Goal: Book appointment/travel/reservation

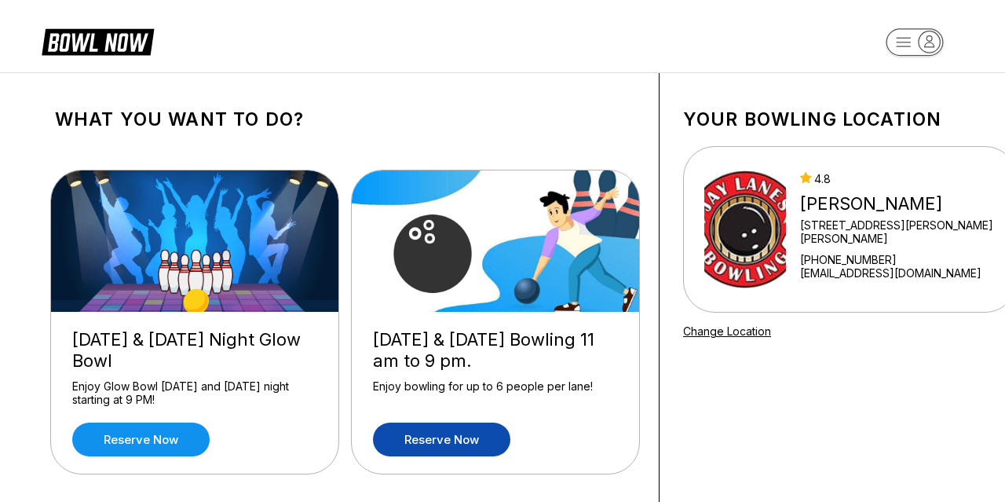
click at [448, 437] on link "Reserve now" at bounding box center [441, 439] width 137 height 34
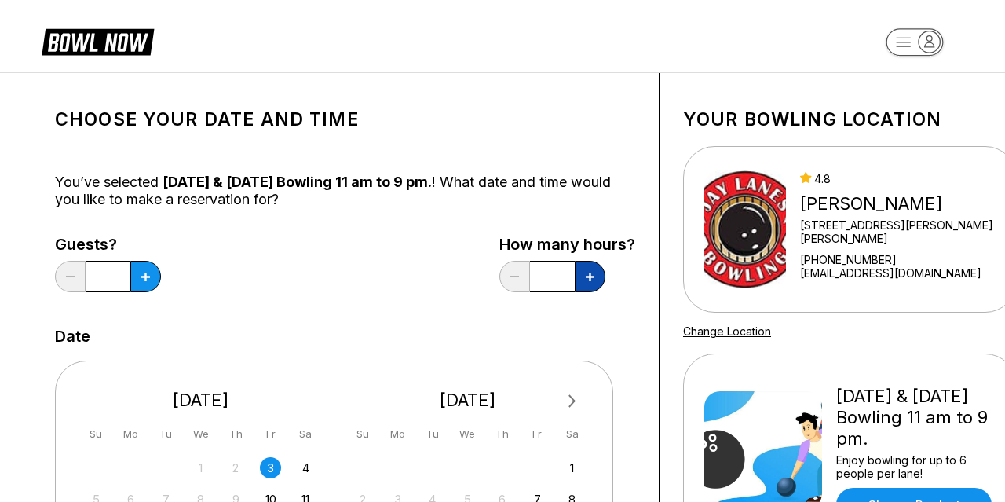
click at [585, 286] on button at bounding box center [590, 276] width 31 height 31
click at [584, 277] on button at bounding box center [590, 276] width 31 height 31
type input "*"
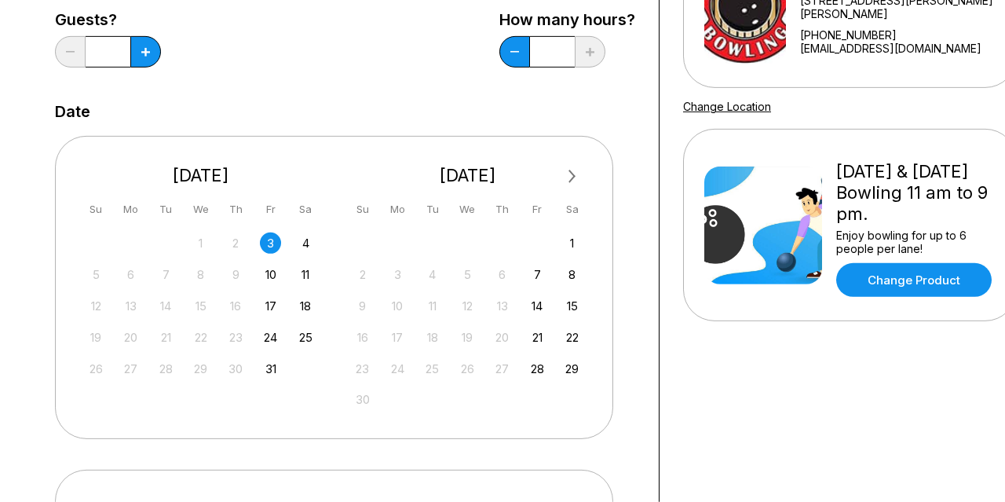
scroll to position [232, 0]
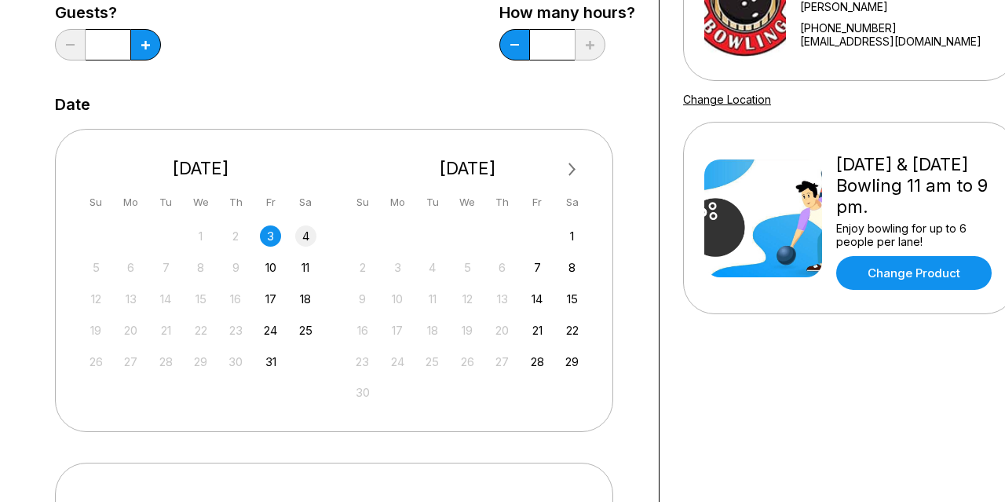
click at [305, 229] on div "4" at bounding box center [305, 235] width 21 height 21
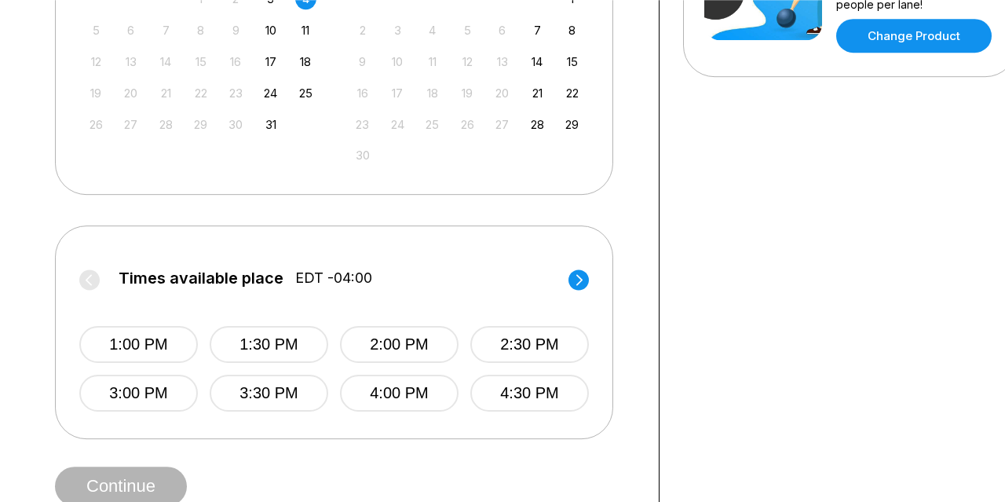
scroll to position [487, 0]
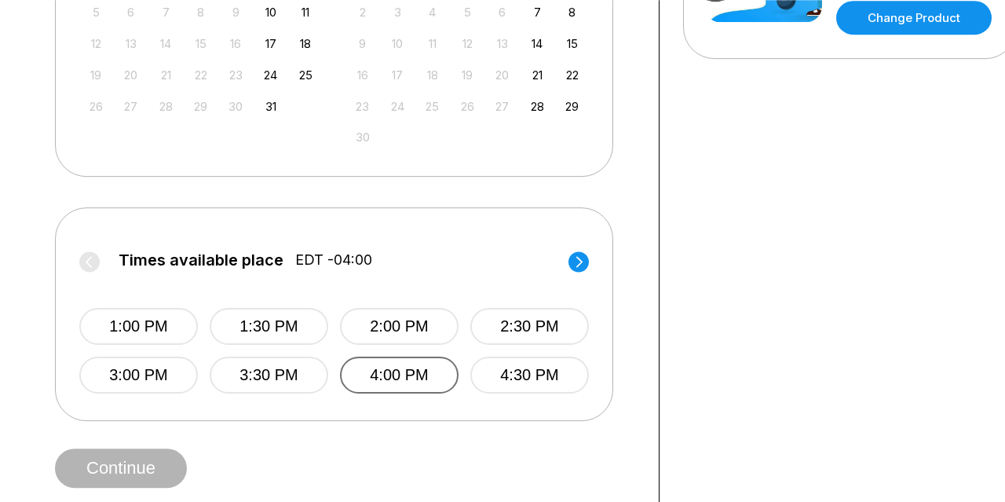
click at [415, 378] on button "4:00 PM" at bounding box center [399, 374] width 119 height 37
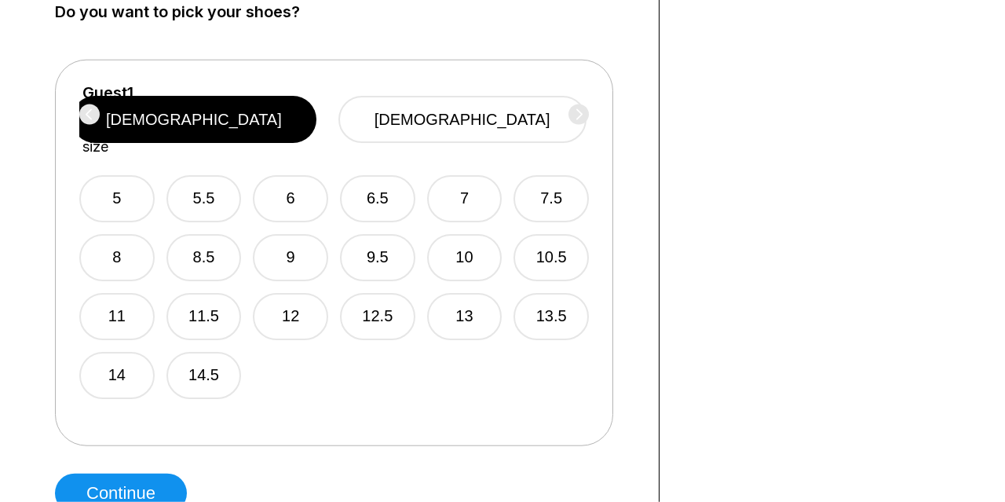
scroll to position [916, 0]
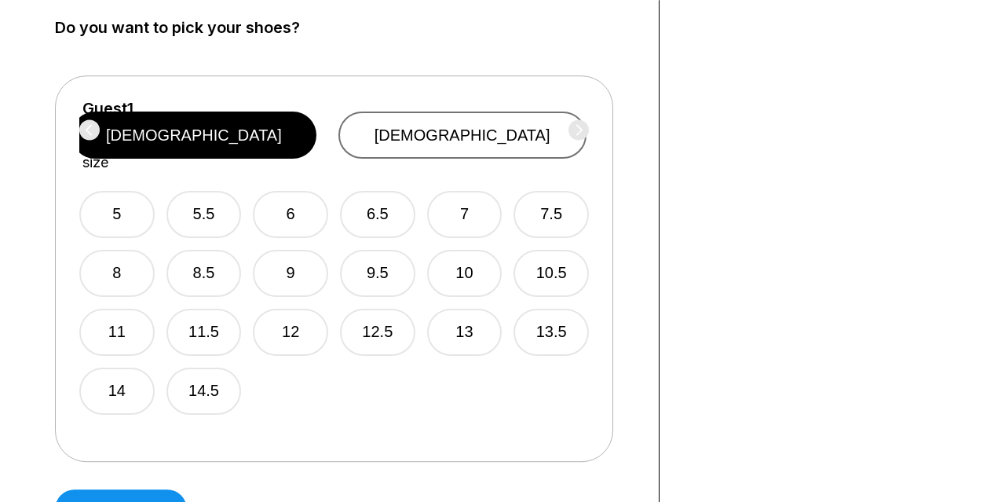
click at [489, 130] on button "[DEMOGRAPHIC_DATA]" at bounding box center [462, 134] width 248 height 47
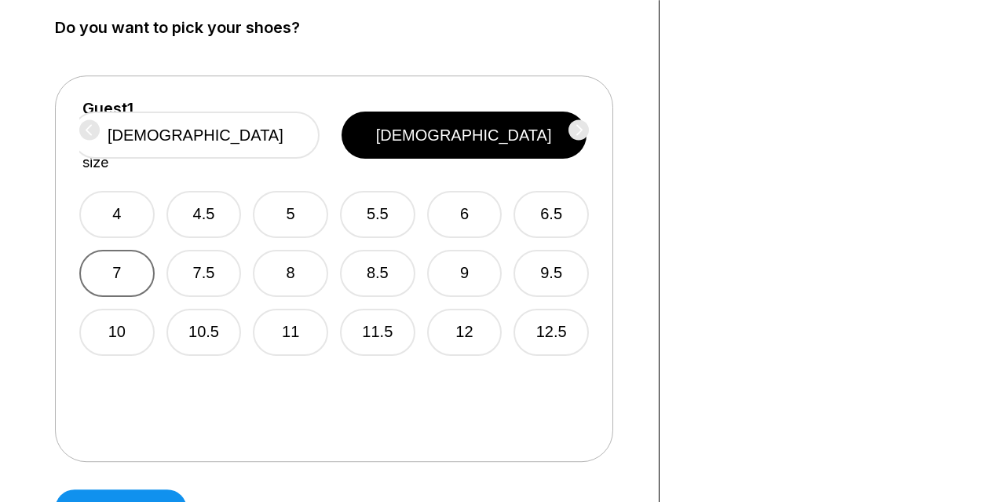
click at [126, 250] on button "7" at bounding box center [116, 273] width 75 height 47
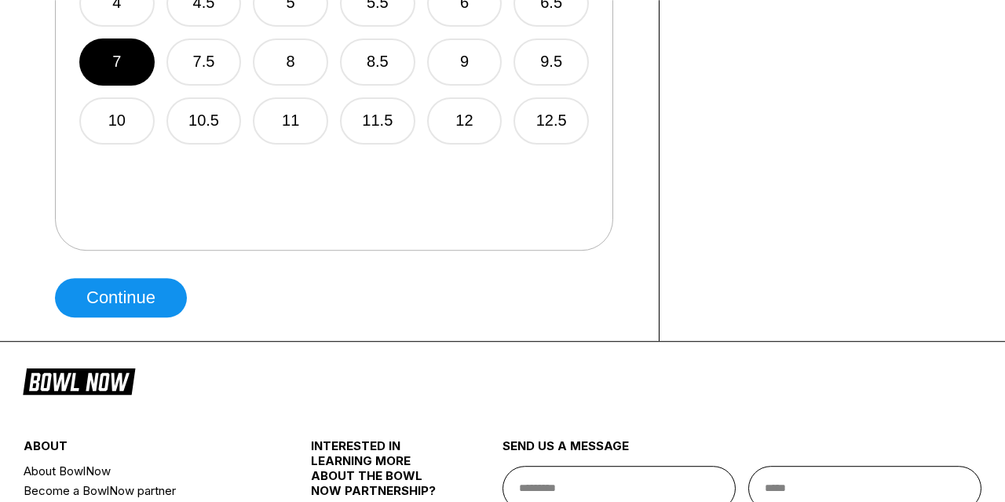
scroll to position [1138, 0]
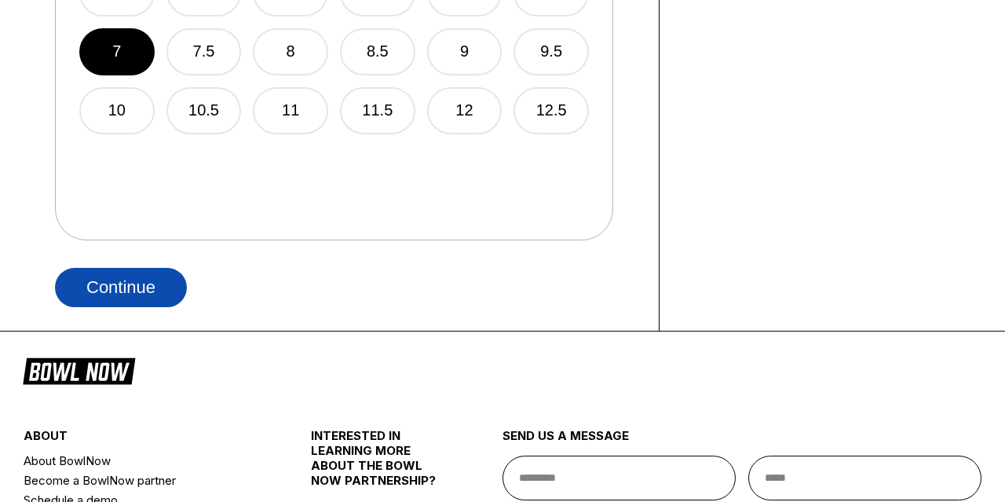
click at [119, 278] on button "Continue" at bounding box center [121, 287] width 132 height 39
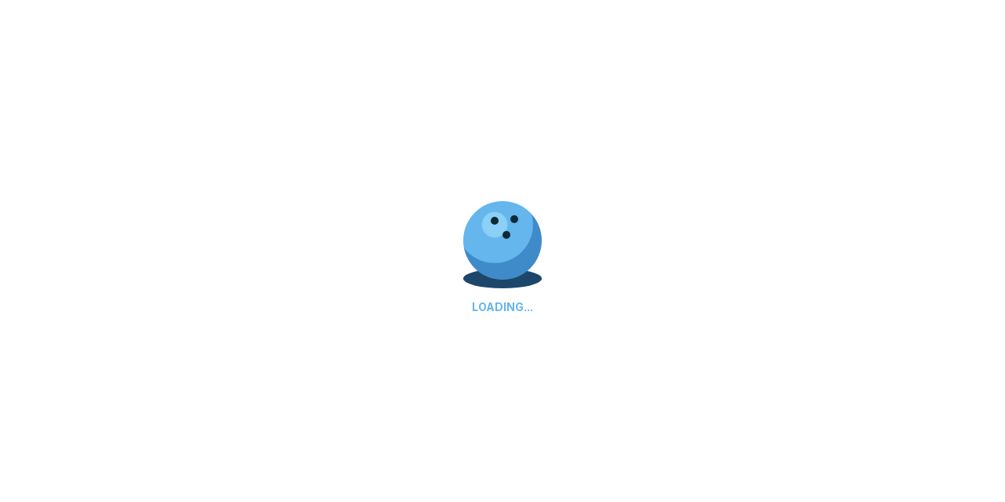
select select "**"
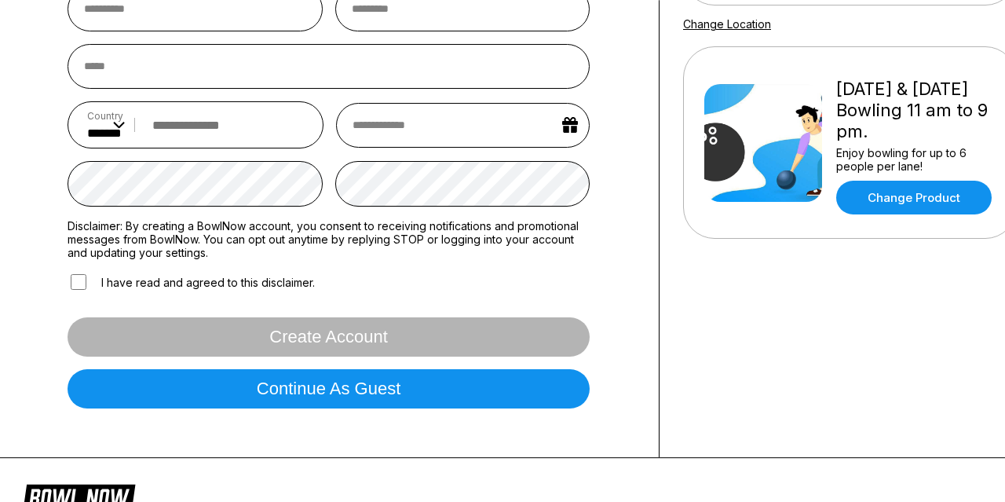
scroll to position [374, 0]
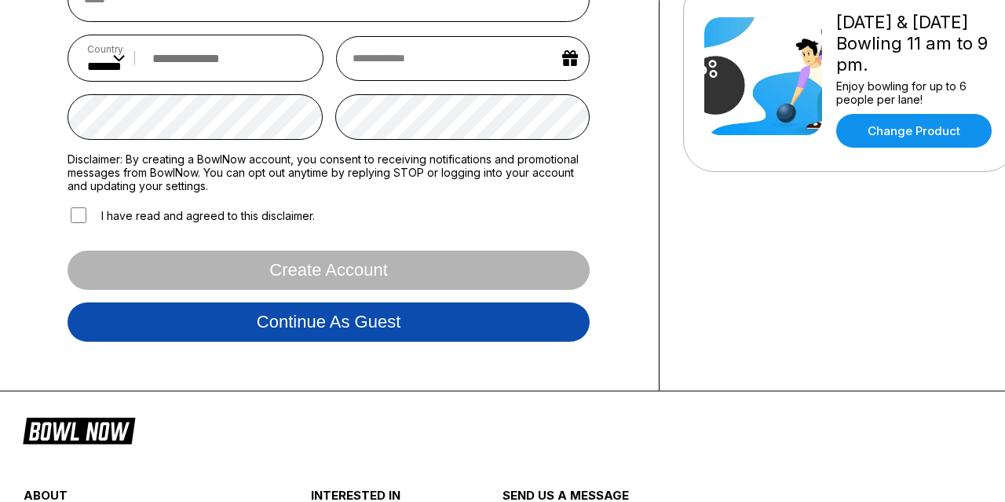
click at [298, 320] on button "Continue as guest" at bounding box center [329, 321] width 522 height 39
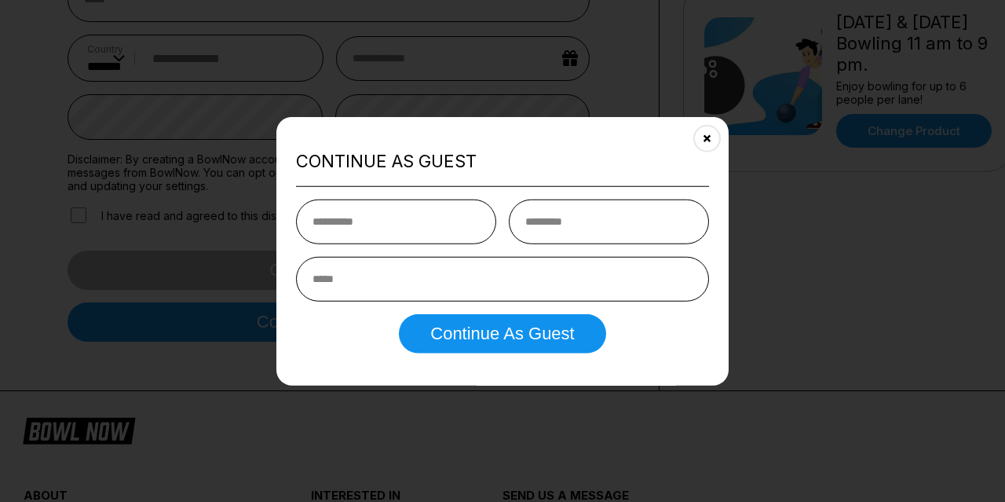
click at [313, 211] on input "text" at bounding box center [396, 221] width 200 height 45
type input "********"
type input "**********"
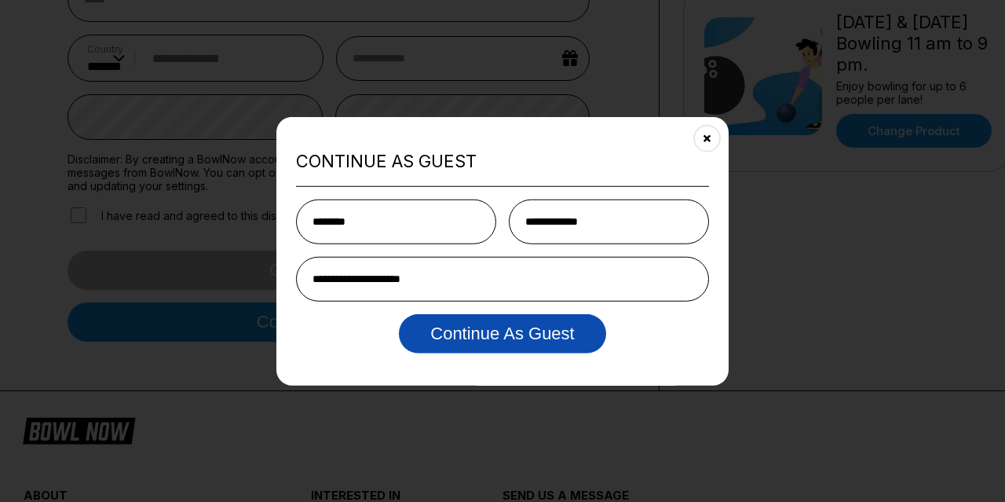
click at [539, 339] on button "Continue as Guest" at bounding box center [502, 333] width 207 height 39
select select "**"
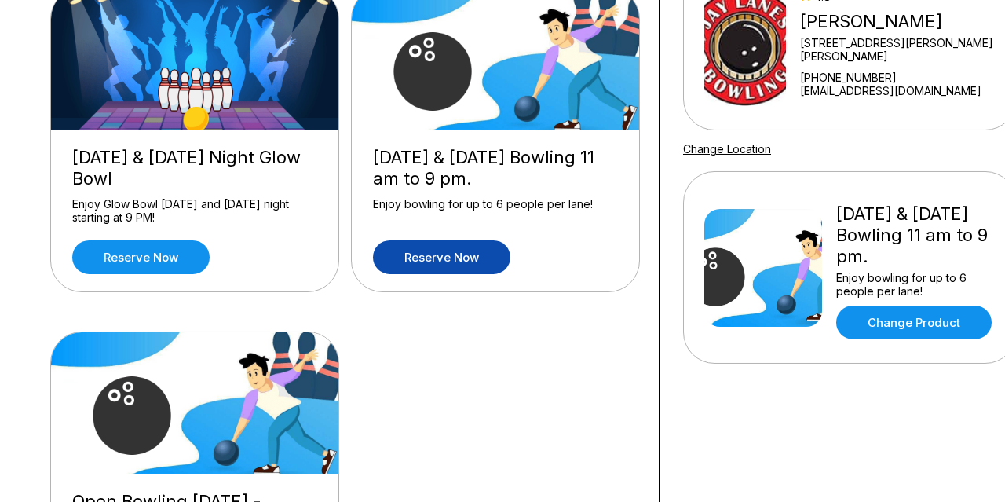
scroll to position [194, 0]
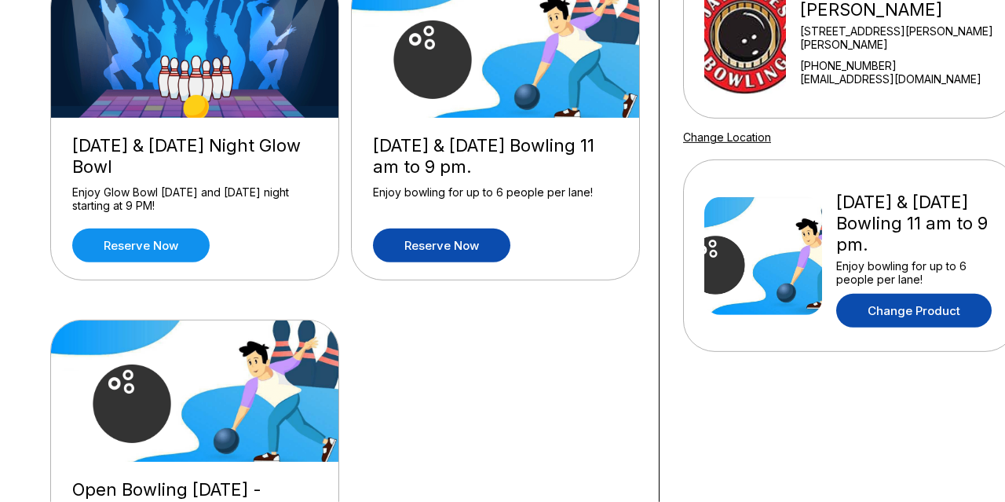
click at [941, 318] on link "Change Product" at bounding box center [913, 311] width 155 height 34
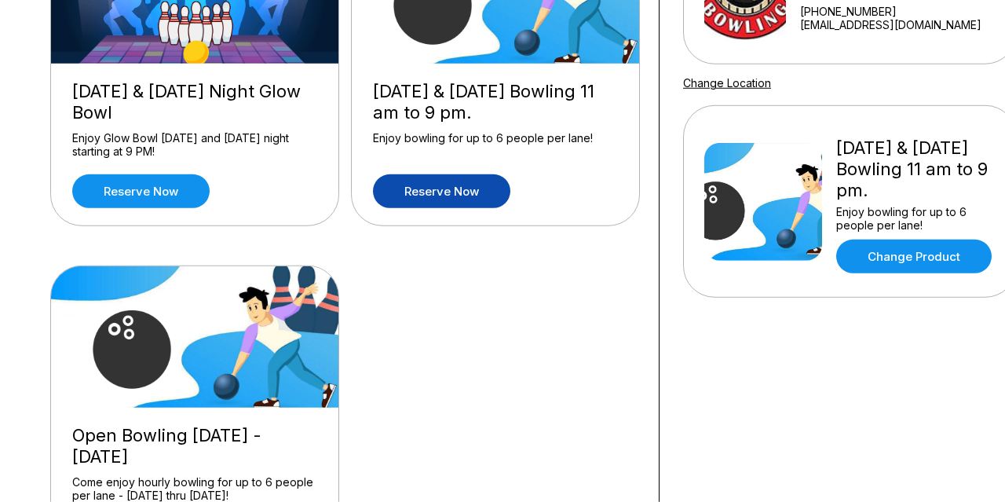
scroll to position [0, 0]
